Goal: Find specific page/section: Find specific page/section

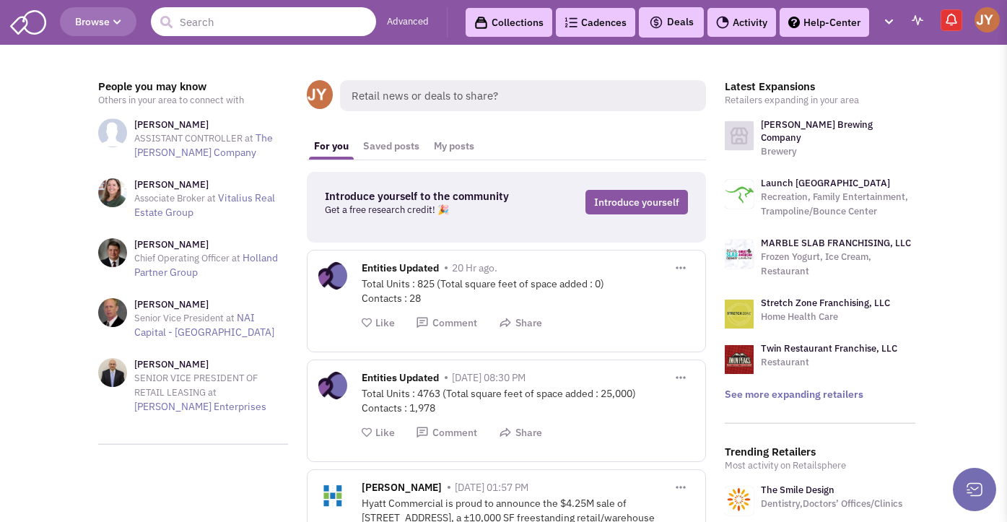
click at [250, 25] on input "text" at bounding box center [263, 21] width 225 height 29
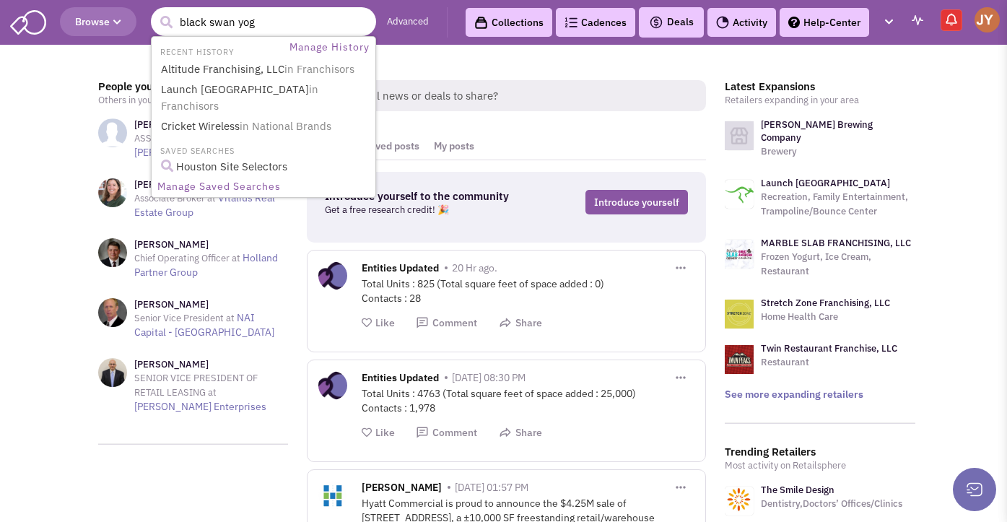
type input "black swan yoga"
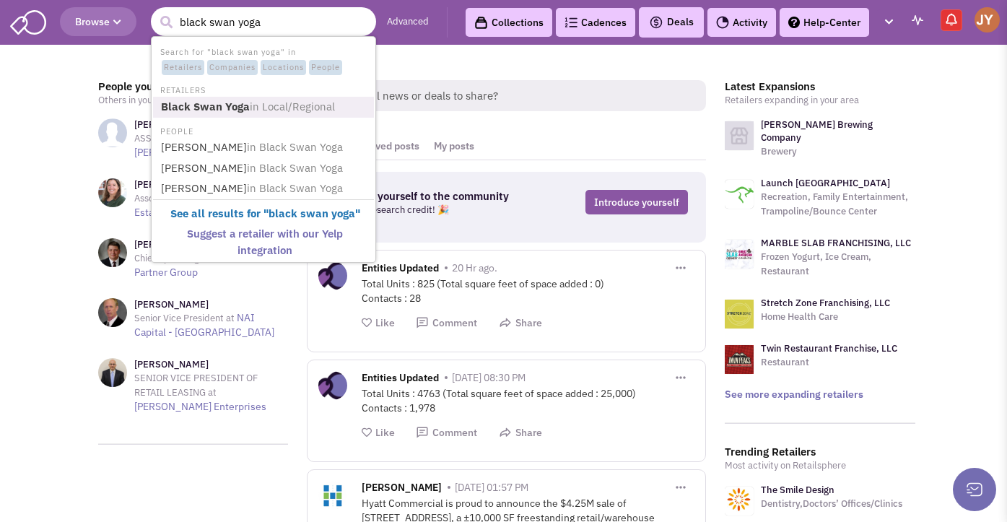
click at [237, 97] on link "Black Swan Yoga in Local/Regional" at bounding box center [265, 106] width 216 height 19
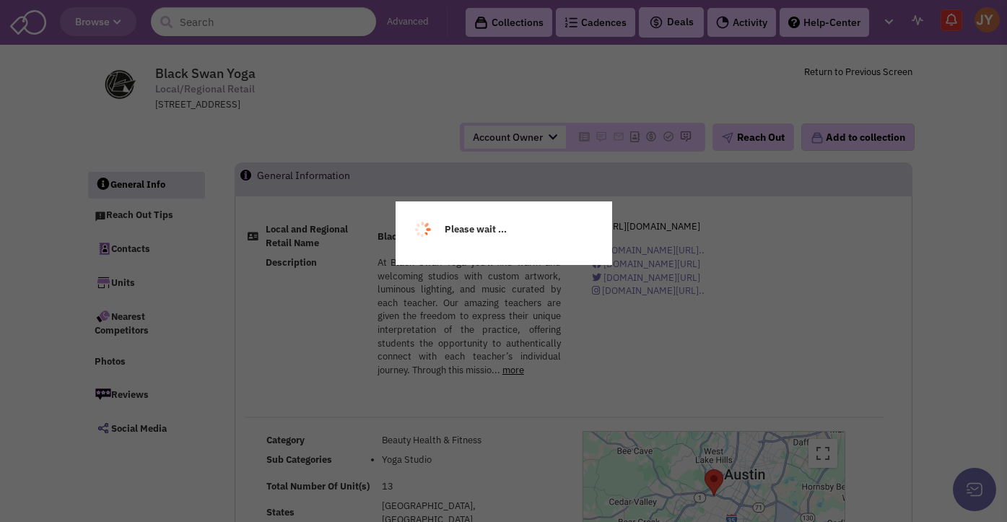
select select
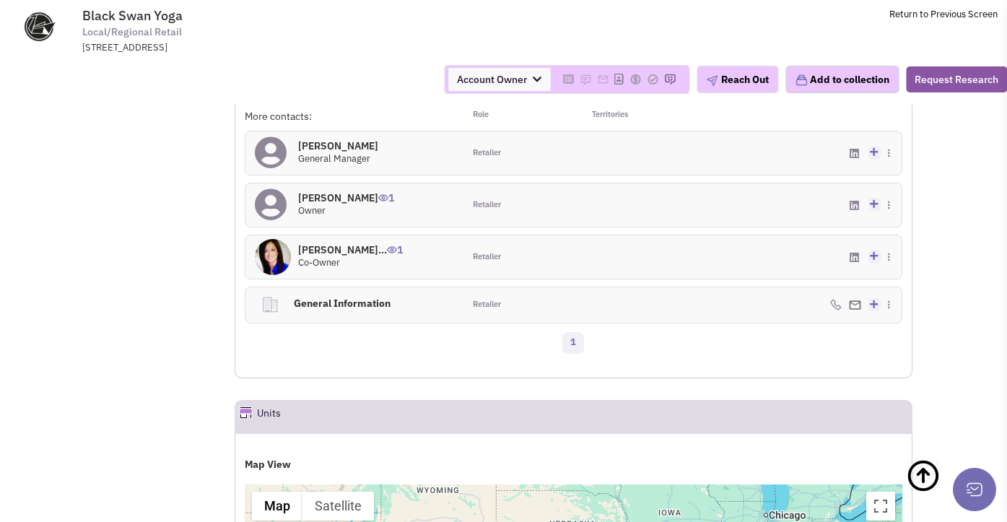
select select
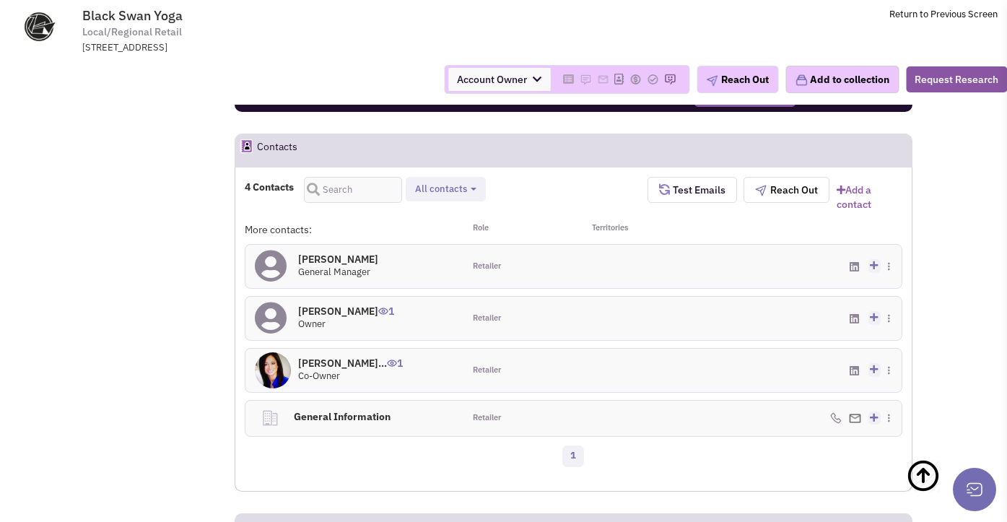
scroll to position [779, 0]
